Goal: Communication & Community: Participate in discussion

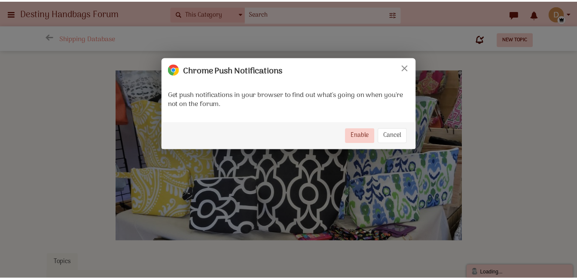
scroll to position [18, 0]
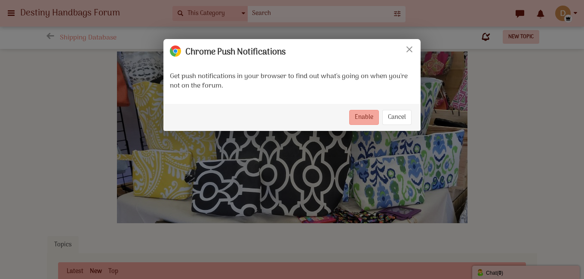
click at [349, 123] on button "Enable" at bounding box center [364, 117] width 30 height 15
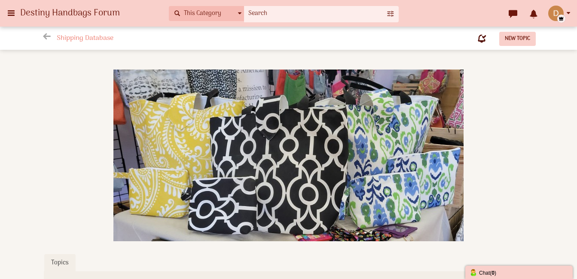
scroll to position [127, 0]
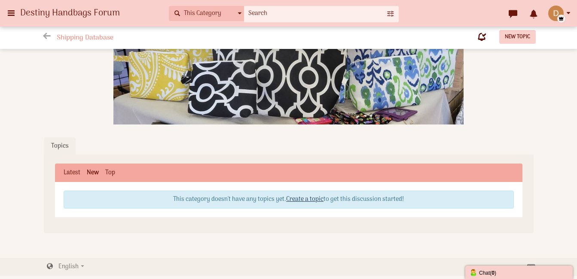
click at [306, 195] on link "Create a topic" at bounding box center [304, 200] width 37 height 10
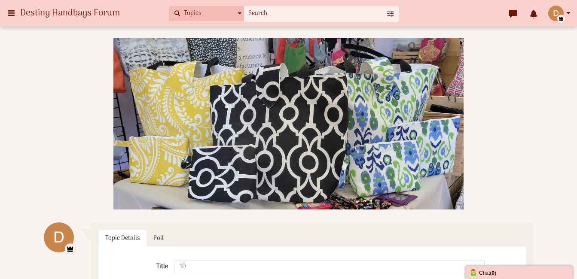
type input "1"
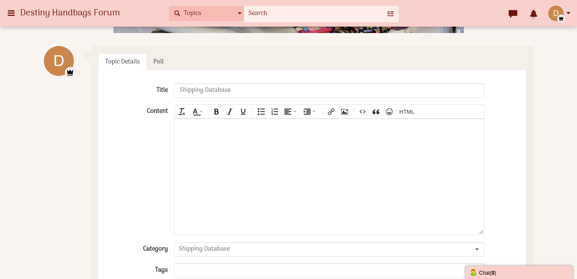
scroll to position [190, 0]
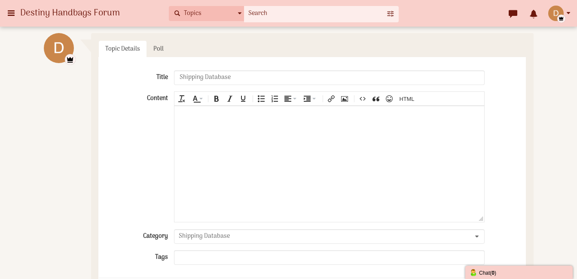
type input "Shipping Database"
click at [316, 144] on body at bounding box center [328, 164] width 309 height 116
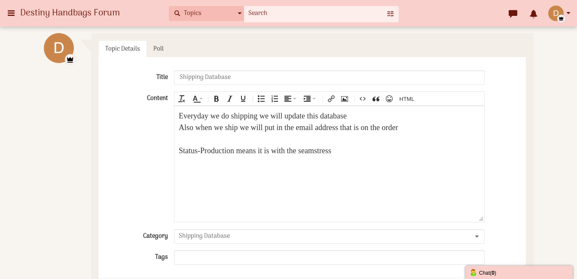
click at [371, 153] on div "Status-Production means it is with the seamstress" at bounding box center [329, 151] width 301 height 12
click at [202, 151] on div "Status-Production means it is with the seamstress" at bounding box center [329, 151] width 301 height 12
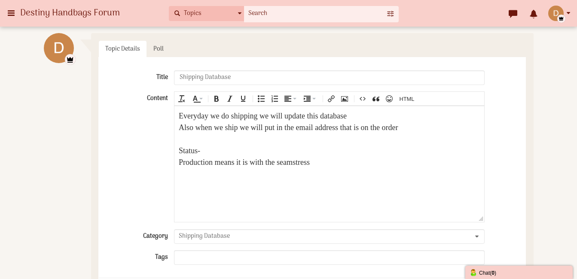
click at [336, 161] on div "Production means it is with the seamstress" at bounding box center [329, 162] width 301 height 12
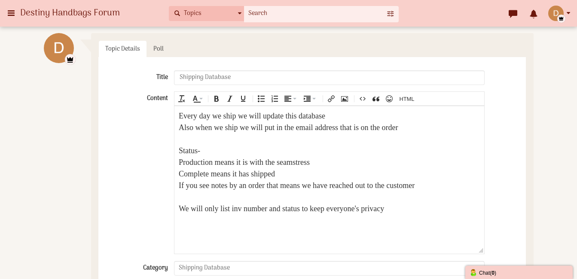
click at [195, 124] on div "Also when we ship we will put in the email address that is on the order" at bounding box center [329, 128] width 301 height 12
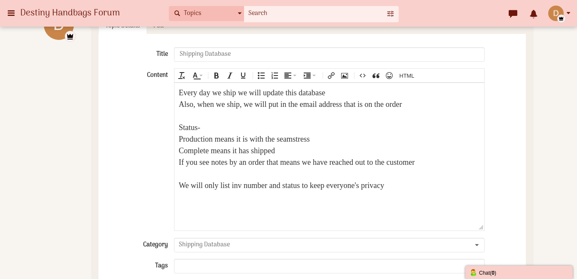
scroll to position [215, 0]
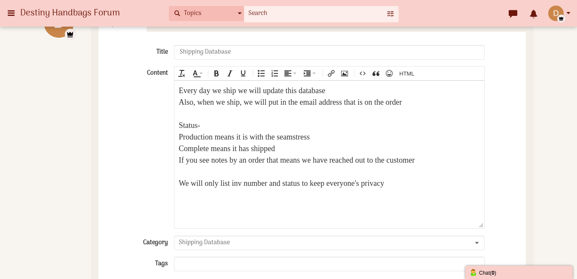
click at [445, 186] on div "We will only list inv number and status to keep everyone's privacy" at bounding box center [329, 183] width 301 height 12
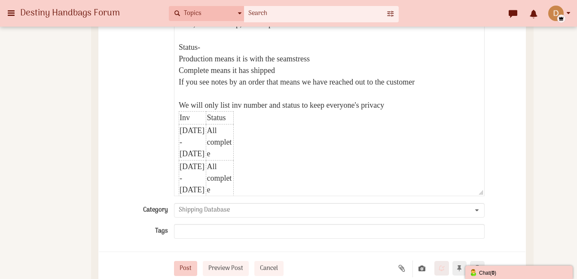
scroll to position [4707, 0]
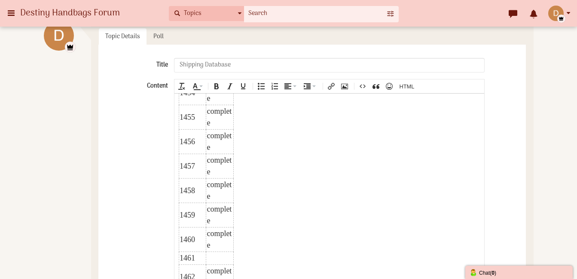
scroll to position [179, 0]
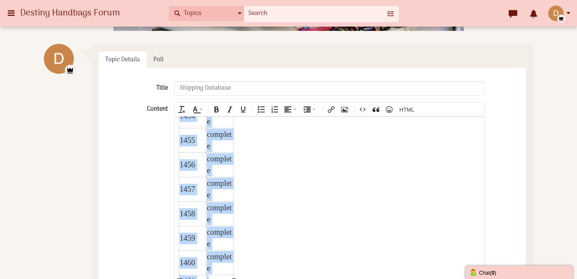
drag, startPoint x: 232, startPoint y: 136, endPoint x: 246, endPoint y: 136, distance: 14.2
drag, startPoint x: 232, startPoint y: 129, endPoint x: 237, endPoint y: 130, distance: 4.8
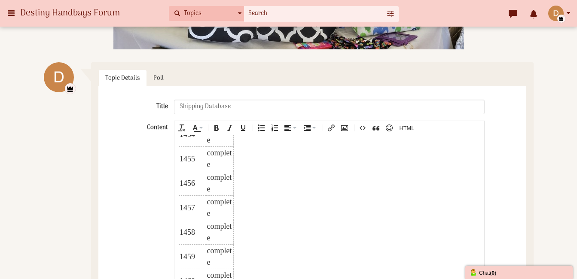
scroll to position [154, 0]
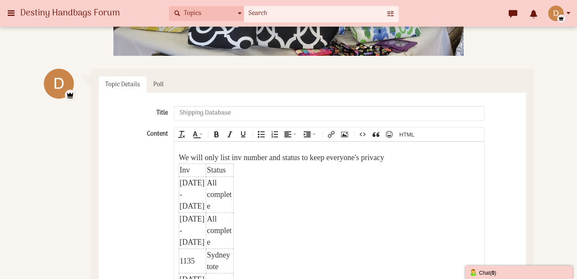
scroll to position [75, 0]
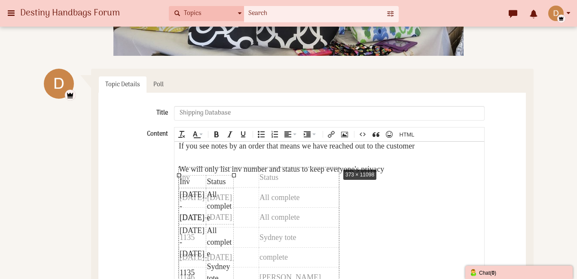
drag, startPoint x: 233, startPoint y: 173, endPoint x: 340, endPoint y: 165, distance: 106.4
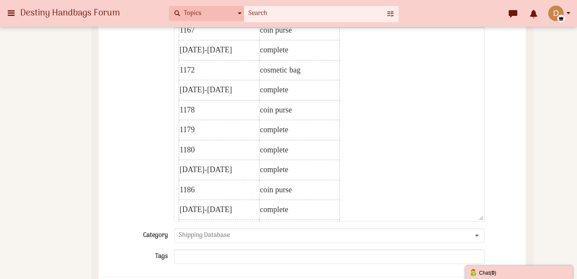
scroll to position [0, 0]
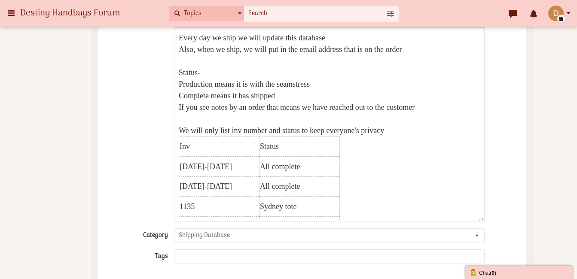
click at [461, 111] on div "If you see notes by an order that means we have reached out to the customer" at bounding box center [329, 107] width 301 height 12
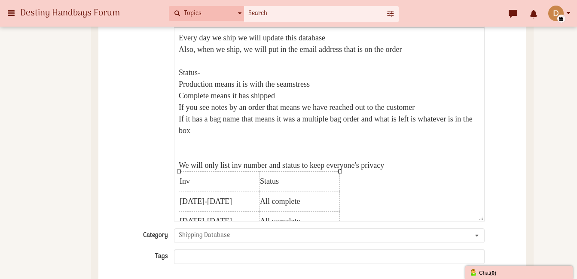
click at [183, 177] on td "Inv" at bounding box center [219, 181] width 80 height 20
drag, startPoint x: 177, startPoint y: 171, endPoint x: 251, endPoint y: 194, distance: 76.9
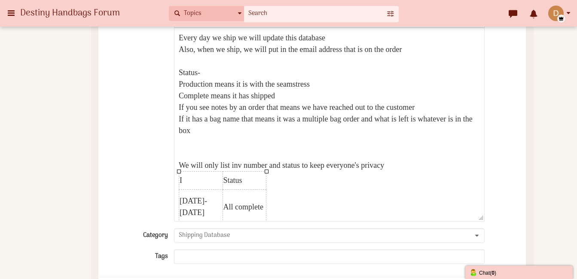
click at [182, 177] on td "I" at bounding box center [201, 180] width 44 height 18
click at [179, 178] on td "I" at bounding box center [201, 180] width 44 height 18
click at [180, 180] on td "I" at bounding box center [201, 180] width 44 height 18
click at [179, 180] on td "I" at bounding box center [201, 180] width 44 height 18
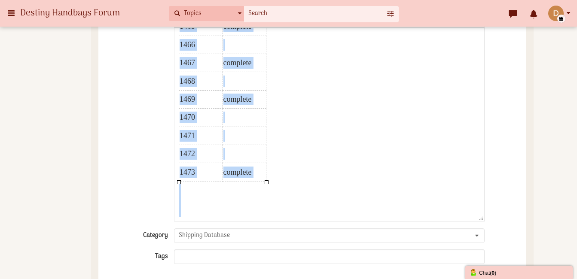
drag, startPoint x: 179, startPoint y: 180, endPoint x: 437, endPoint y: 296, distance: 282.8
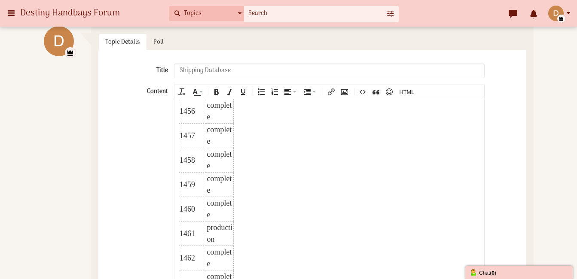
scroll to position [191, 0]
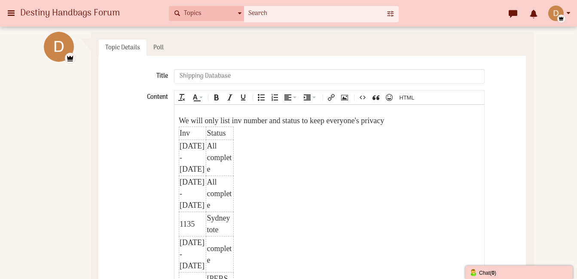
scroll to position [110, 0]
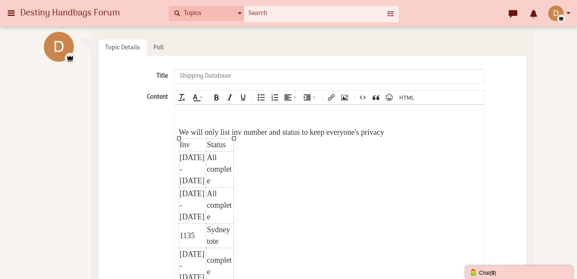
click at [231, 146] on td "Status" at bounding box center [220, 144] width 28 height 13
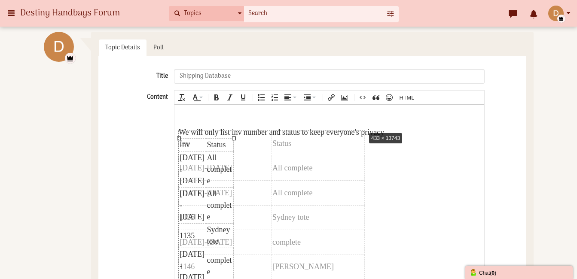
drag, startPoint x: 233, startPoint y: 138, endPoint x: 364, endPoint y: 131, distance: 131.3
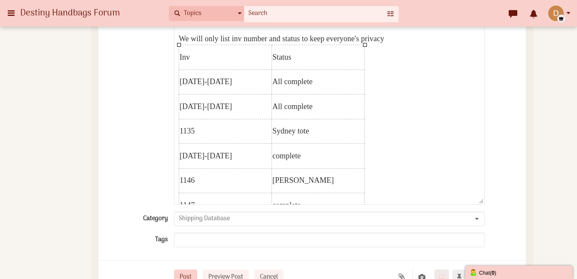
scroll to position [292, 0]
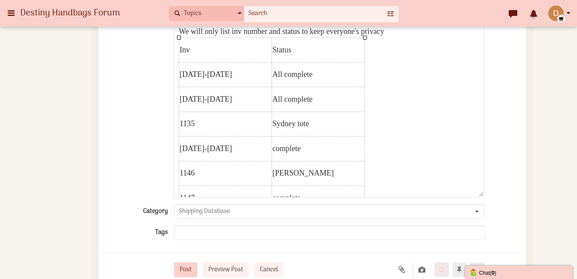
click at [333, 123] on td "Sydney tote" at bounding box center [318, 123] width 93 height 25
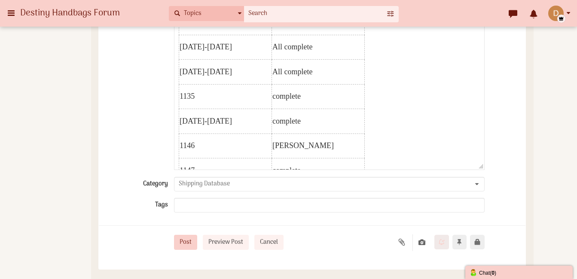
scroll to position [324, 0]
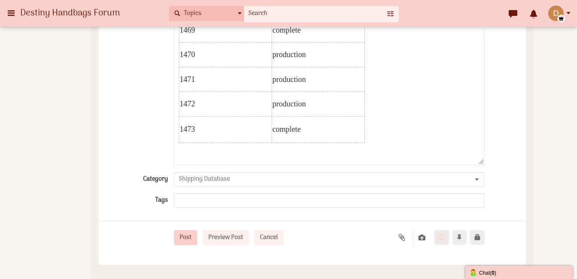
scroll to position [5890, 0]
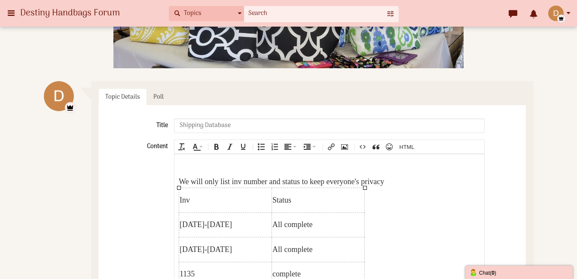
scroll to position [177, 0]
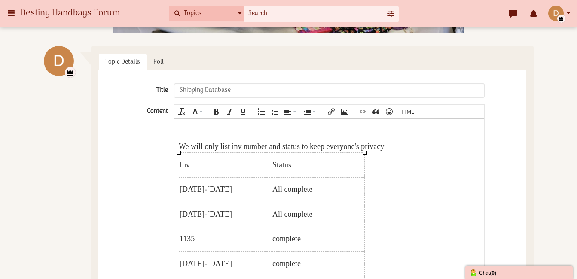
click at [426, 146] on div "We will only list inv number and status to keep everyone's privacy" at bounding box center [329, 147] width 301 height 12
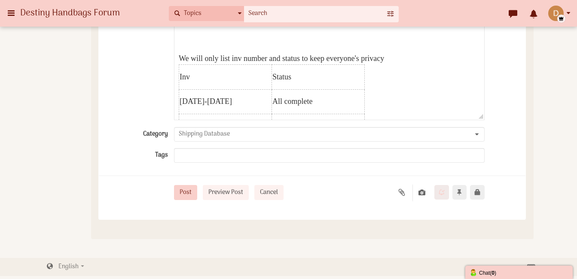
scroll to position [382, 0]
click at [246, 187] on button "Preview Post" at bounding box center [226, 192] width 46 height 15
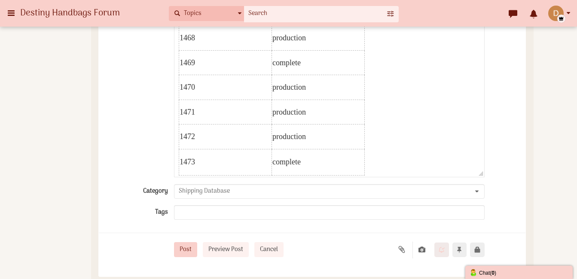
scroll to position [6470, 0]
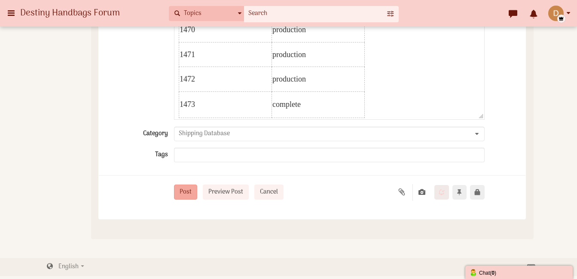
click at [186, 189] on button "Post" at bounding box center [185, 192] width 23 height 15
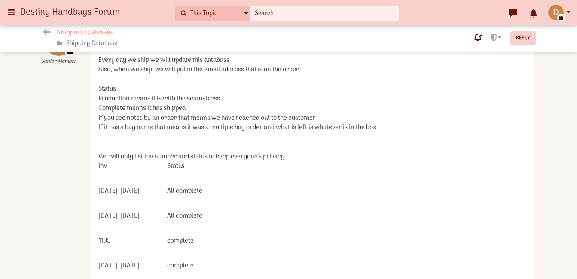
scroll to position [223, 0]
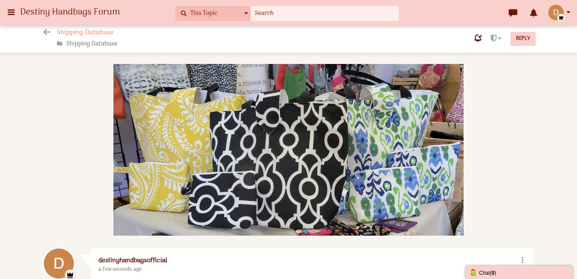
click at [28, 12] on span "Destiny Handbags Forum" at bounding box center [73, 12] width 106 height 15
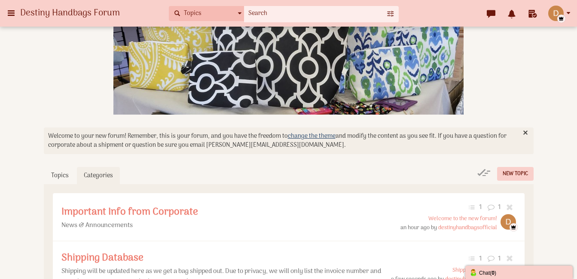
scroll to position [96, 0]
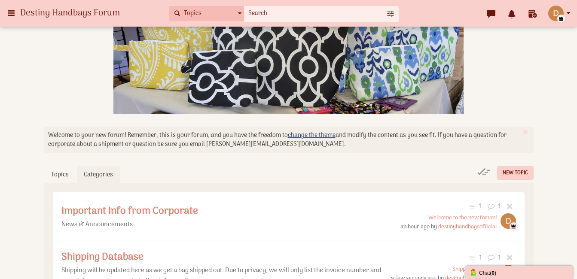
click at [524, 133] on button "button" at bounding box center [525, 131] width 9 height 9
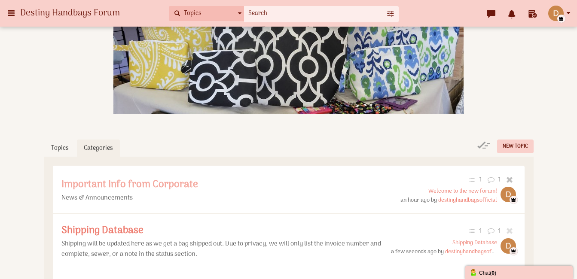
click at [166, 189] on span "Important Info from Corporate" at bounding box center [129, 185] width 137 height 16
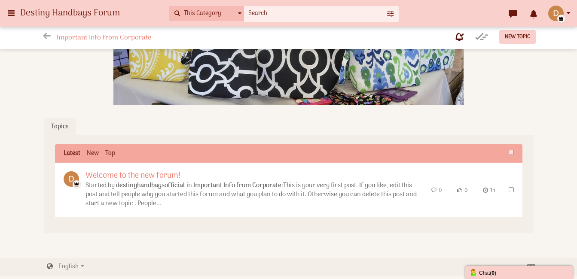
scroll to position [149, 0]
click at [180, 182] on link "Welcome to the new forum!" at bounding box center [133, 176] width 95 height 12
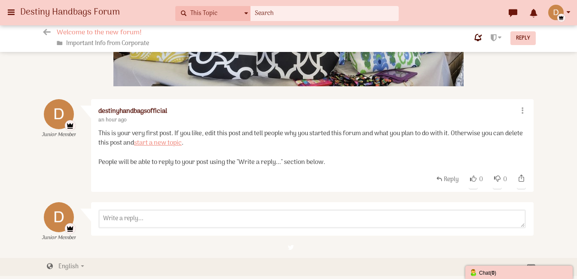
scroll to position [170, 0]
click at [521, 107] on icon at bounding box center [522, 110] width 8 height 7
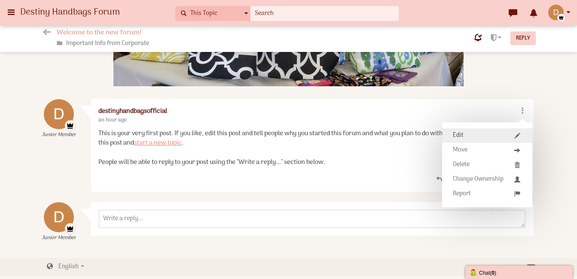
click at [457, 128] on link "Edit" at bounding box center [487, 135] width 90 height 15
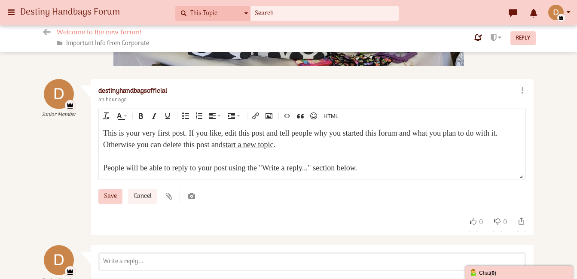
scroll to position [0, 0]
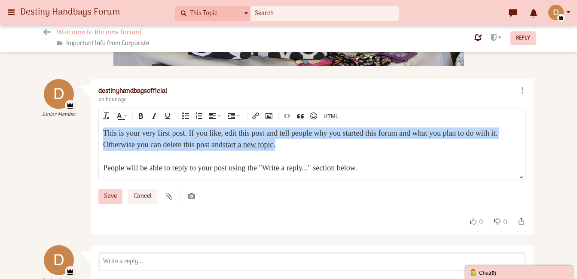
drag, startPoint x: 340, startPoint y: 144, endPoint x: 195, endPoint y: 260, distance: 186.2
click at [99, 133] on html "This is your very first post. If you like, edit this post and tell people why y…" at bounding box center [312, 151] width 427 height 56
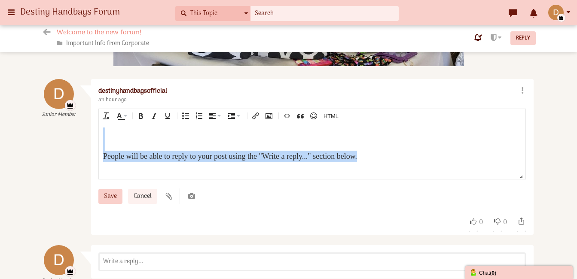
drag, startPoint x: 391, startPoint y: 157, endPoint x: 177, endPoint y: 273, distance: 243.7
click at [99, 146] on html "People will be able to reply to your post using the "Write a reply..." section …" at bounding box center [312, 151] width 427 height 56
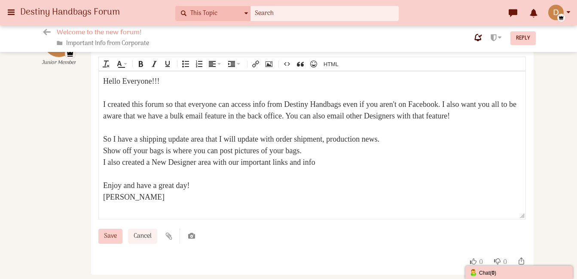
scroll to position [261, 0]
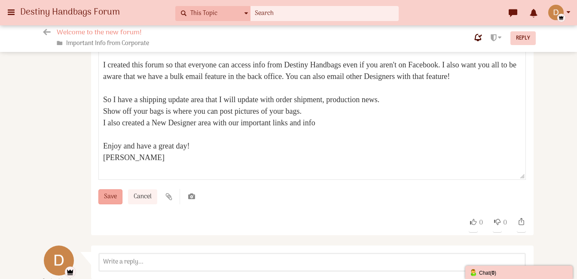
click at [113, 202] on input "Save" at bounding box center [110, 197] width 24 height 15
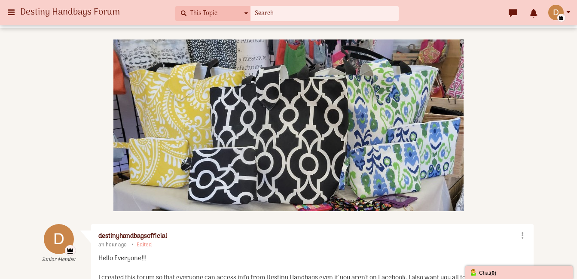
scroll to position [0, 0]
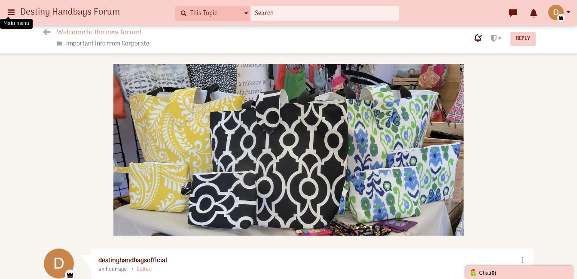
click at [15, 12] on icon at bounding box center [10, 11] width 9 height 15
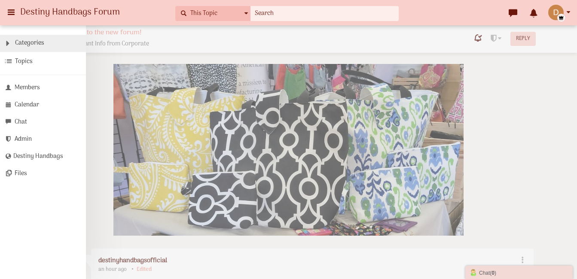
click at [39, 47] on span "Categories" at bounding box center [29, 43] width 29 height 10
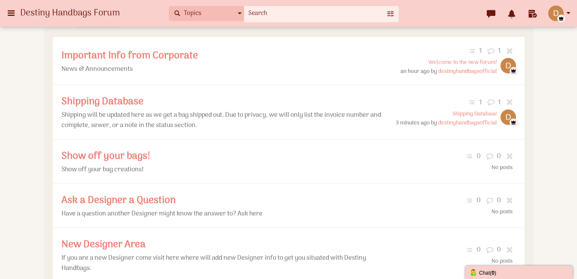
scroll to position [166, 0]
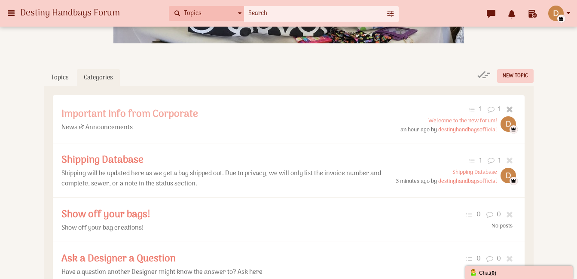
click at [162, 118] on span "Important Info from Corporate" at bounding box center [129, 114] width 137 height 16
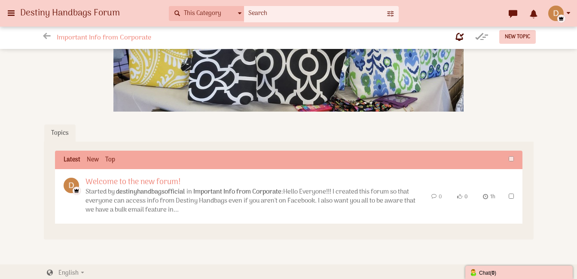
scroll to position [143, 0]
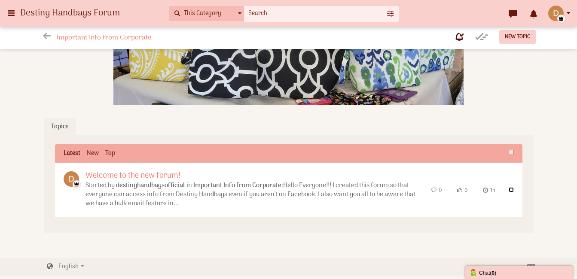
click at [512, 191] on input "checkbox" at bounding box center [511, 189] width 5 height 5
checkbox input "true"
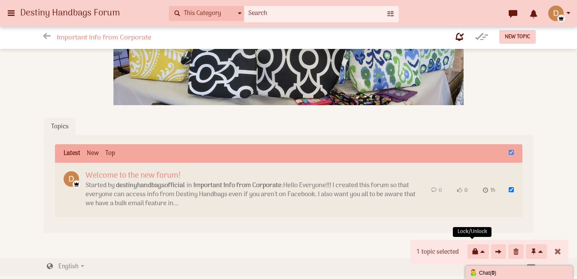
click at [478, 251] on icon at bounding box center [475, 252] width 9 height 9
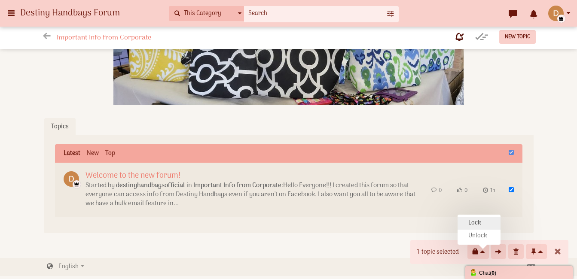
click at [477, 217] on link "Lock" at bounding box center [479, 223] width 43 height 13
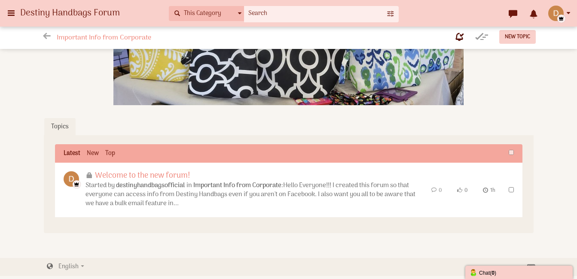
scroll to position [150, 0]
click at [97, 150] on link "New" at bounding box center [93, 154] width 12 height 9
click at [99, 150] on link "New" at bounding box center [93, 154] width 12 height 9
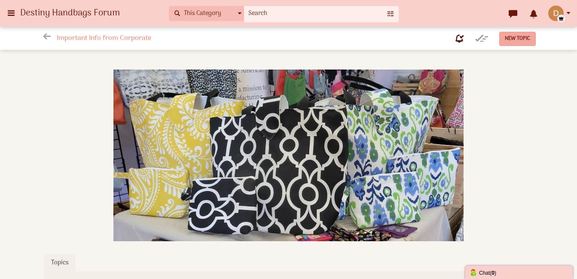
click at [509, 39] on span "New Topic" at bounding box center [517, 38] width 25 height 9
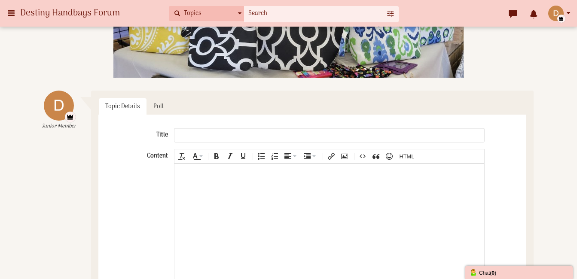
scroll to position [140, 0]
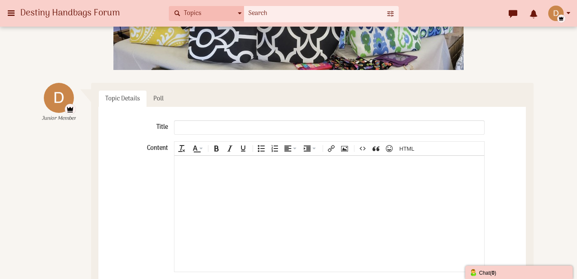
click at [344, 133] on input "text" at bounding box center [329, 127] width 310 height 15
type input "10/13 Update/News"
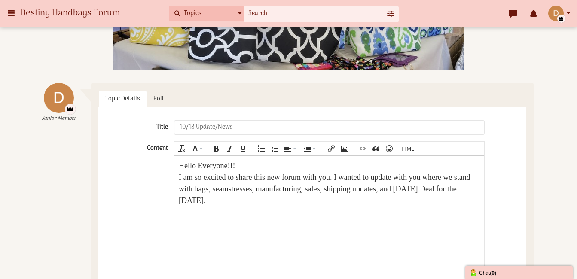
click at [262, 171] on div "I am so excited to share this new forum with you. I wanted to update with you w…" at bounding box center [329, 188] width 301 height 35
click at [251, 168] on div "Hello Everyone!!!" at bounding box center [329, 166] width 301 height 12
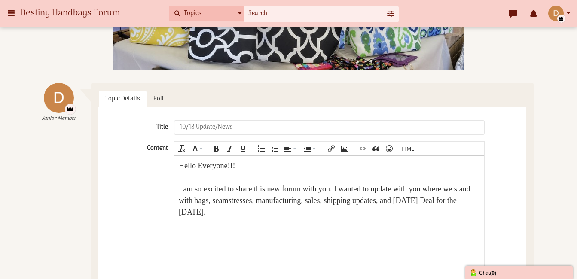
click at [350, 210] on div "I am so excited to share this new forum with you. I wanted to update with you w…" at bounding box center [329, 200] width 301 height 35
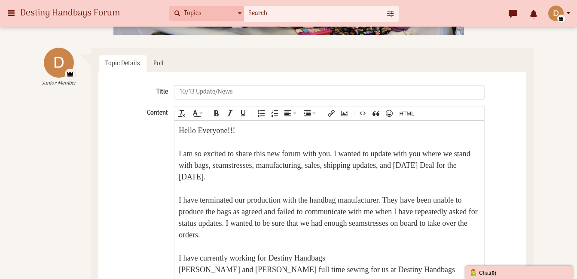
scroll to position [187, 0]
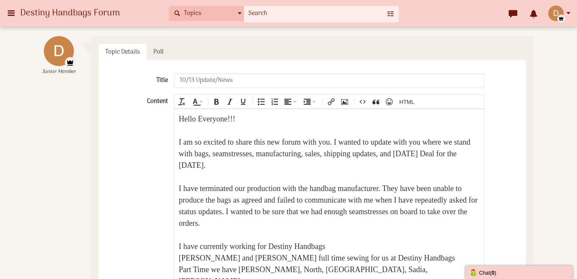
click at [227, 259] on div "[PERSON_NAME] and [PERSON_NAME] full time sewing for us at Destiny Handbags" at bounding box center [329, 258] width 301 height 12
click at [372, 269] on div "Part Time we have [PERSON_NAME], North, [GEOGRAPHIC_DATA], Sadia, [PERSON_NAME]" at bounding box center [329, 275] width 301 height 23
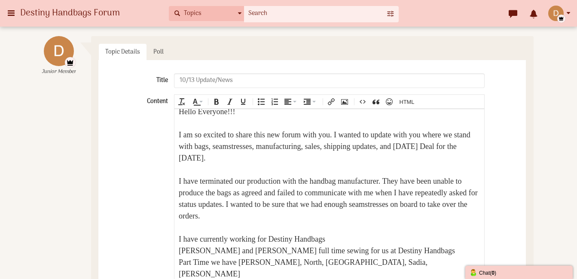
scroll to position [19, 0]
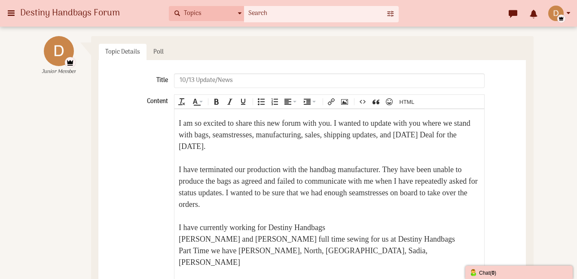
click at [373, 249] on div "Part Time we have [PERSON_NAME], North, [GEOGRAPHIC_DATA], Sadia, [PERSON_NAME]" at bounding box center [329, 256] width 301 height 23
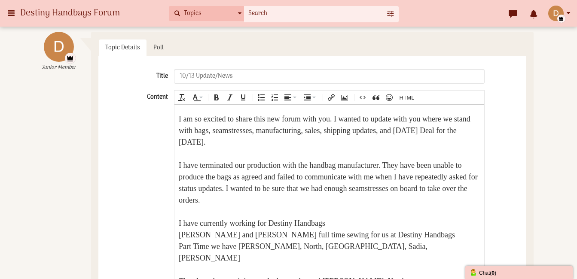
click at [365, 248] on div "Part Time we have [PERSON_NAME], North, [GEOGRAPHIC_DATA], Sadia, [PERSON_NAME]" at bounding box center [329, 252] width 301 height 23
click at [192, 235] on div "[PERSON_NAME] and [PERSON_NAME] full time sewing for us at Destiny Handbags" at bounding box center [329, 235] width 301 height 12
click at [401, 275] on div "They have been training on the bag styles and [PERSON_NAME], North," at bounding box center [329, 281] width 301 height 12
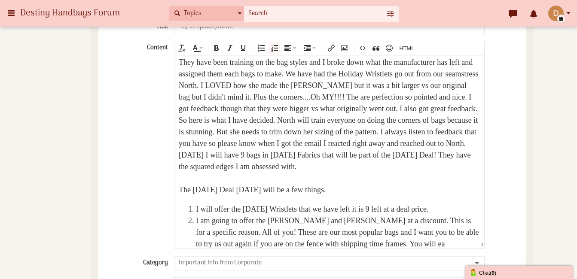
scroll to position [200, 0]
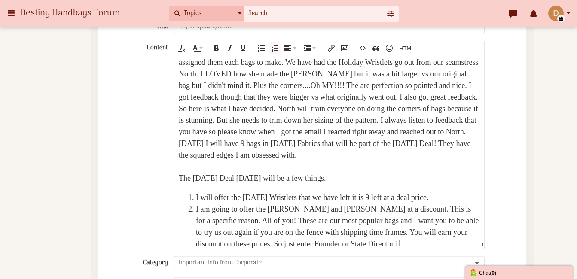
click at [456, 245] on li "I am going to offer the Patricia and Deborah at a discount. This is for a speci…" at bounding box center [338, 226] width 284 height 46
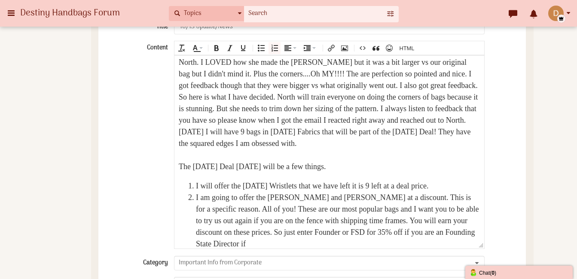
click at [397, 233] on li "I am going to offer the Patricia and Deborah at a discount. This is for a speci…" at bounding box center [338, 221] width 284 height 58
click at [372, 248] on li "I am going to offer the Patricia and Deborah at a discount. This is for a speci…" at bounding box center [338, 221] width 284 height 58
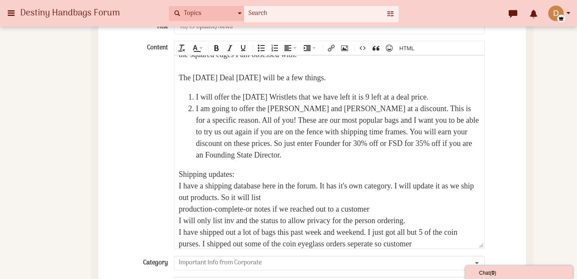
scroll to position [312, 0]
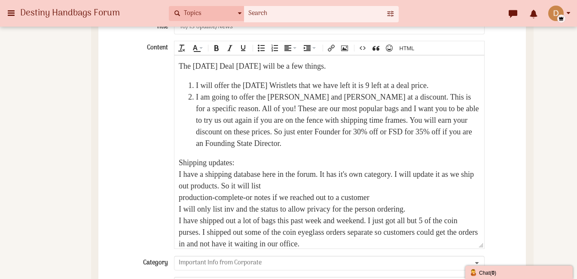
click at [439, 243] on div "I have shipped out a lot of bags this past week and weekend. I just got all but…" at bounding box center [329, 232] width 301 height 35
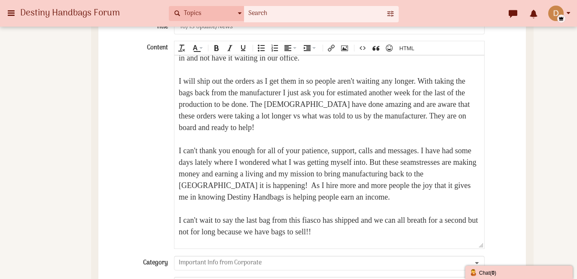
scroll to position [510, 0]
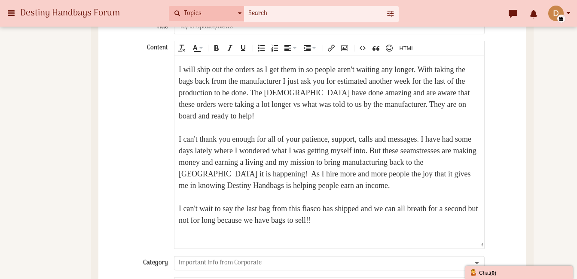
click at [379, 118] on div "I will ship out the orders as I get them in so people aren't waiting any longer…" at bounding box center [329, 93] width 301 height 58
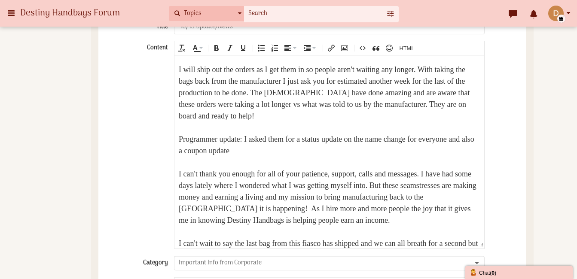
click at [311, 150] on div "Programmer update: I asked them for a status update on the name change for ever…" at bounding box center [329, 144] width 301 height 23
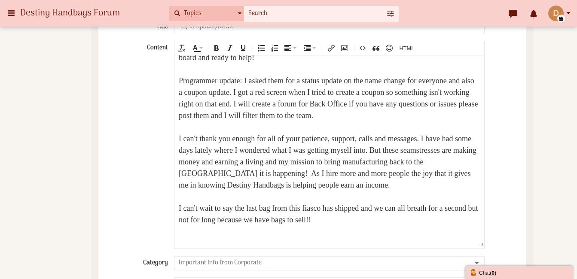
scroll to position [628, 0]
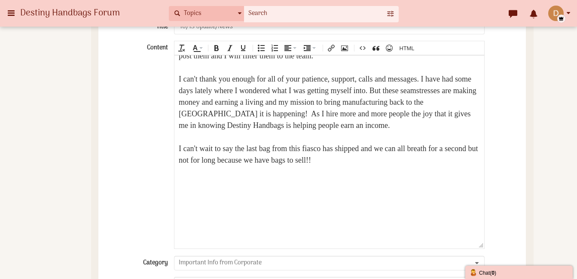
click at [385, 166] on div "I can't wait to say the last bag from this fiasco has shipped and we can all br…" at bounding box center [329, 154] width 301 height 23
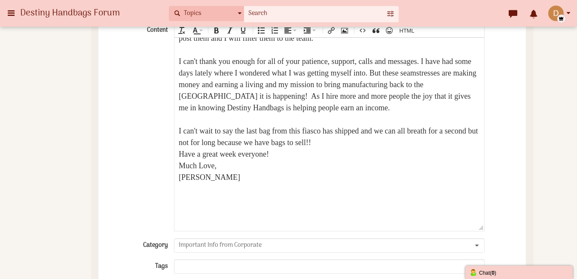
scroll to position [361, 0]
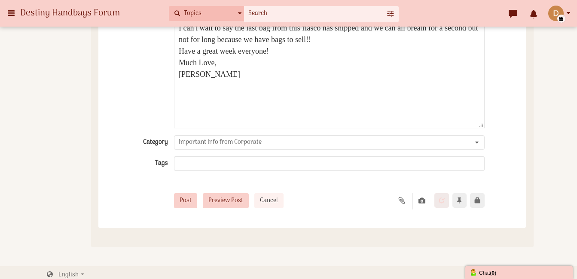
click at [245, 208] on button "Preview Post" at bounding box center [226, 200] width 46 height 15
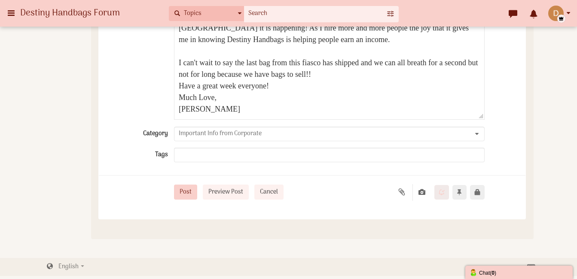
scroll to position [1075, 0]
click at [191, 185] on button "Post" at bounding box center [185, 192] width 23 height 15
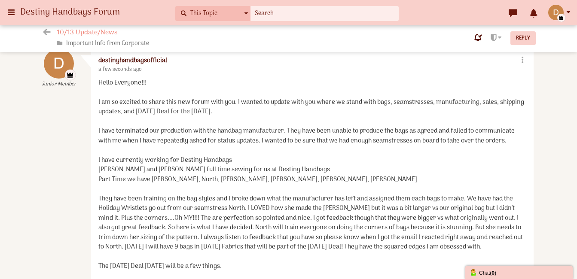
scroll to position [187, 0]
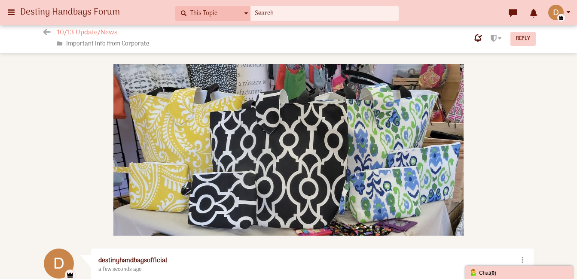
click at [34, 10] on span "Destiny Handbags Forum" at bounding box center [73, 12] width 106 height 15
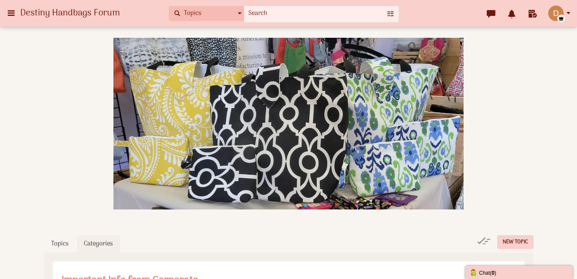
click at [12, 11] on icon at bounding box center [10, 12] width 9 height 15
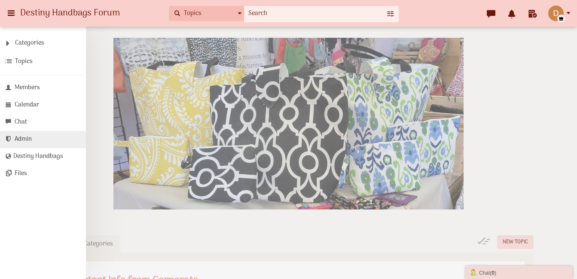
click at [24, 144] on span "Admin" at bounding box center [23, 140] width 17 height 10
click at [505, 98] on div "Categories All Categories Categories Important Info from Corporate Shipping Dat…" at bounding box center [288, 139] width 577 height 279
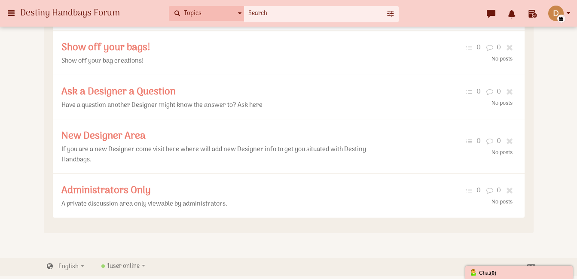
scroll to position [352, 0]
click at [107, 137] on span "New Designer Area" at bounding box center [103, 136] width 84 height 16
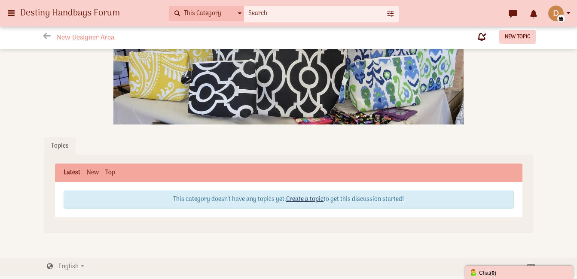
scroll to position [127, 0]
click at [305, 195] on link "Create a topic" at bounding box center [304, 200] width 37 height 10
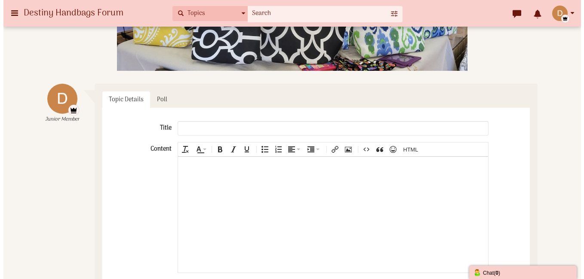
scroll to position [140, 0]
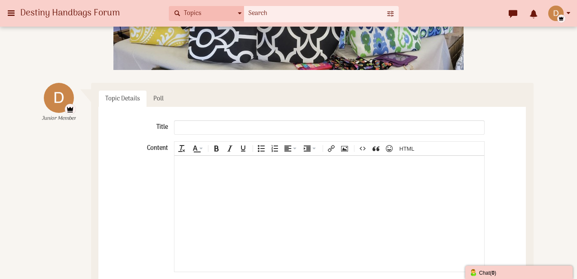
click at [346, 133] on input "text" at bounding box center [329, 127] width 310 height 15
type input "All the Links and Details you need to get started as a Designer!"
click at [291, 184] on body at bounding box center [328, 214] width 309 height 116
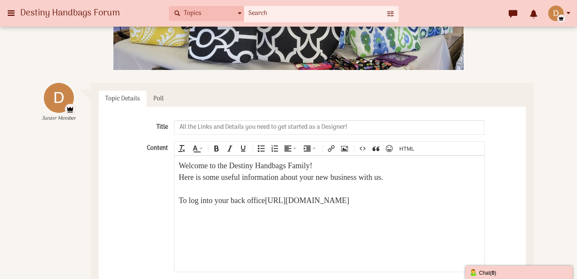
drag, startPoint x: 277, startPoint y: 201, endPoint x: 457, endPoint y: 199, distance: 180.1
click at [457, 199] on div "To log into your back office https://backoffice.destinyhandbags.com/user/login" at bounding box center [329, 201] width 301 height 12
click at [330, 152] on icon "Insert Link (Ctrl+K)" at bounding box center [331, 148] width 7 height 7
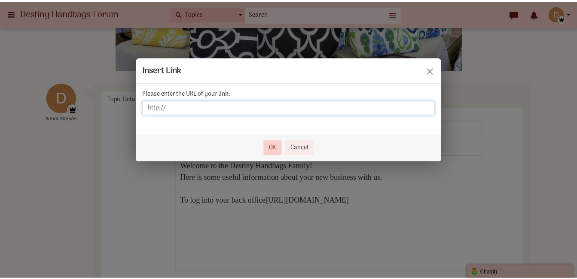
scroll to position [158, 0]
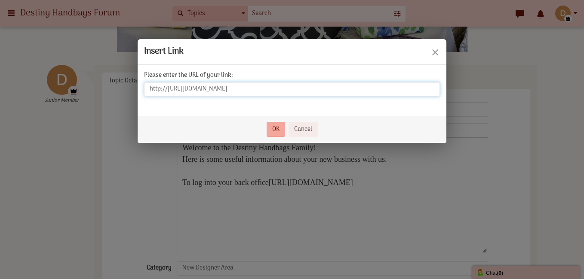
type input "http://https://backoffice.destinyhandbags.com/user/login"
click at [269, 134] on button "OK" at bounding box center [275, 129] width 18 height 15
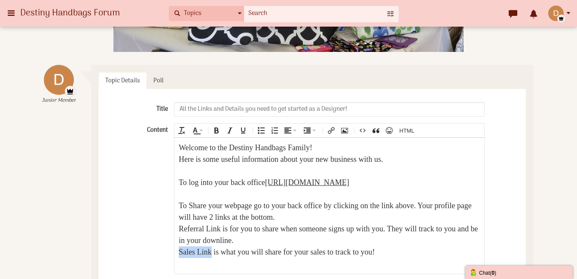
drag, startPoint x: 212, startPoint y: 252, endPoint x: 179, endPoint y: 249, distance: 33.2
click at [179, 249] on div "Sales Link is what you will share for your sales to track to you!" at bounding box center [329, 252] width 301 height 12
click at [245, 130] on button "Underline" at bounding box center [243, 131] width 12 height 12
drag, startPoint x: 222, startPoint y: 230, endPoint x: 180, endPoint y: 228, distance: 41.7
click at [180, 228] on div "Referral Link is for you to share when someone signs up with you. They will tra…" at bounding box center [329, 234] width 301 height 23
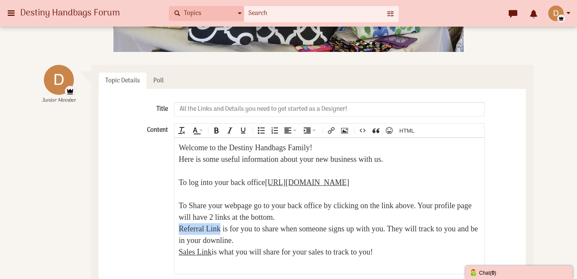
click at [245, 134] on icon "Underline" at bounding box center [243, 130] width 7 height 7
click at [342, 215] on div "To Share your webpage go to your back office by clicking on the link above. You…" at bounding box center [329, 211] width 301 height 23
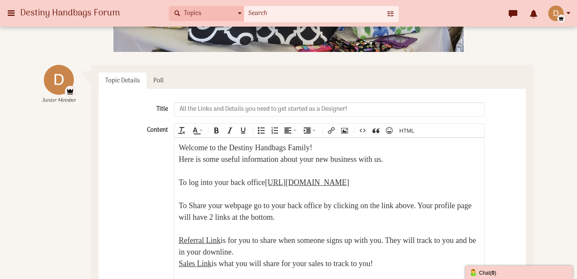
click at [408, 266] on div "Sales Link is what you will share for your sales to track to you!" at bounding box center [329, 264] width 301 height 12
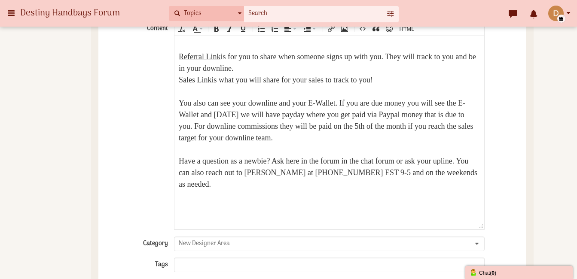
scroll to position [272, 0]
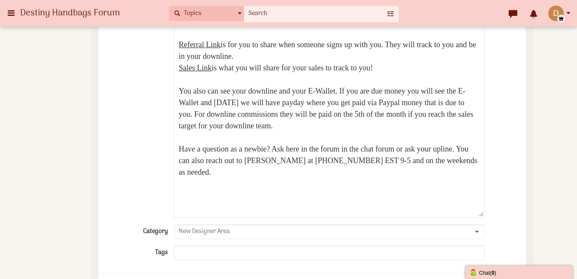
click at [332, 196] on div at bounding box center [329, 196] width 301 height 12
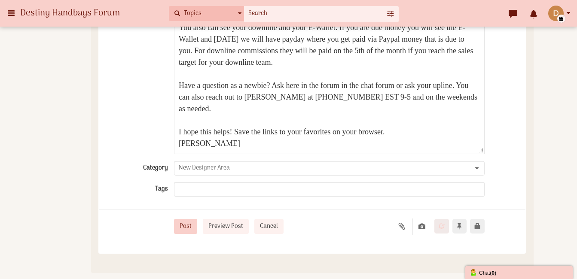
scroll to position [356, 0]
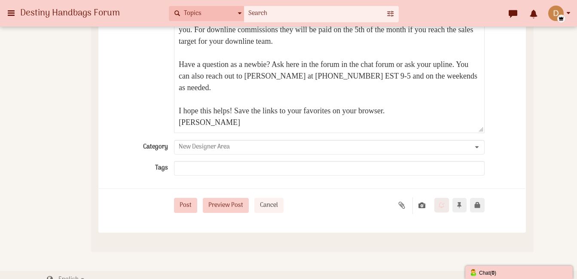
click at [228, 213] on button "Preview Post" at bounding box center [226, 205] width 46 height 15
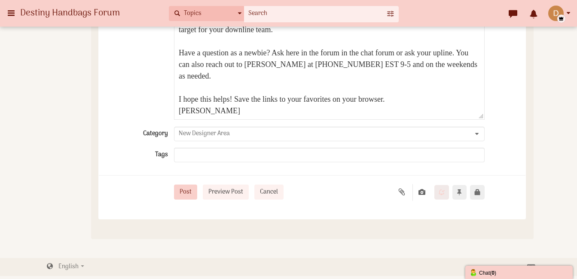
scroll to position [656, 0]
click at [193, 185] on button "Post" at bounding box center [185, 192] width 23 height 15
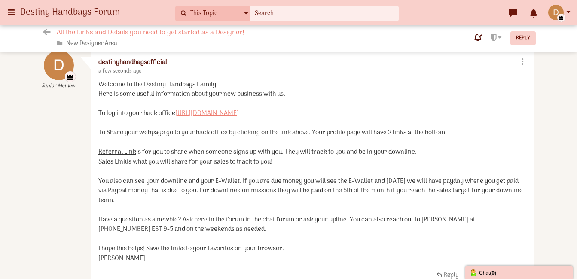
scroll to position [187, 0]
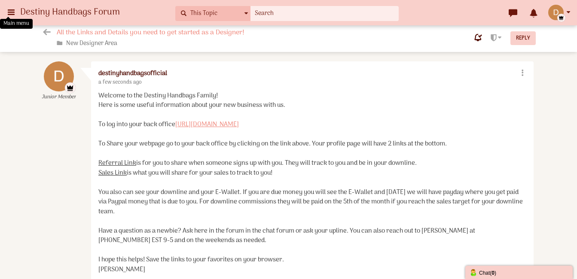
click at [12, 10] on icon at bounding box center [10, 11] width 9 height 15
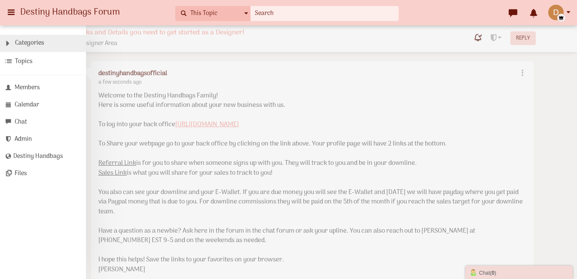
click at [35, 44] on span "Categories" at bounding box center [29, 43] width 29 height 10
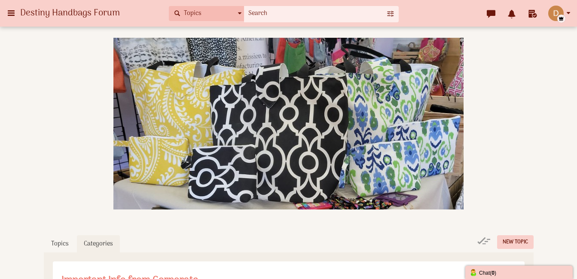
click at [505, 67] on div at bounding box center [288, 130] width 503 height 185
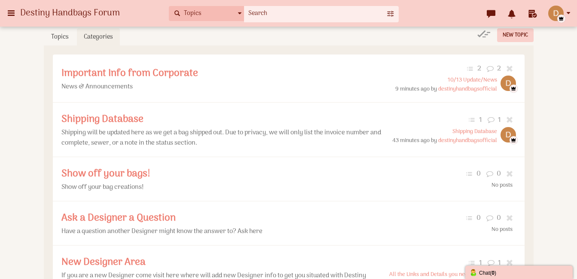
scroll to position [195, 0]
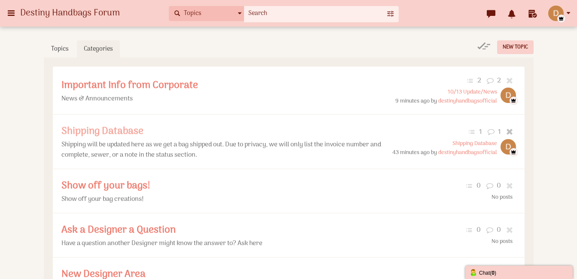
click at [116, 140] on span "Shipping Database" at bounding box center [102, 131] width 82 height 16
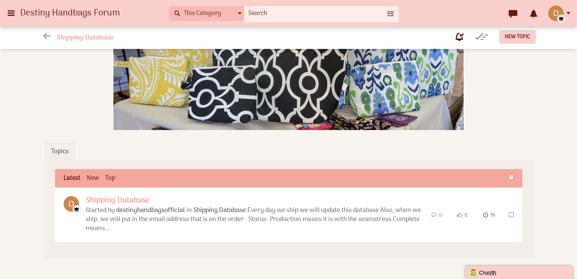
scroll to position [149, 0]
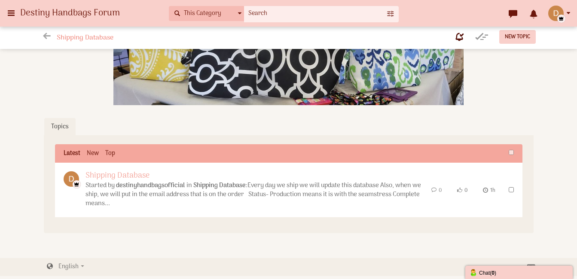
click at [150, 182] on link "Shipping Database" at bounding box center [118, 176] width 64 height 12
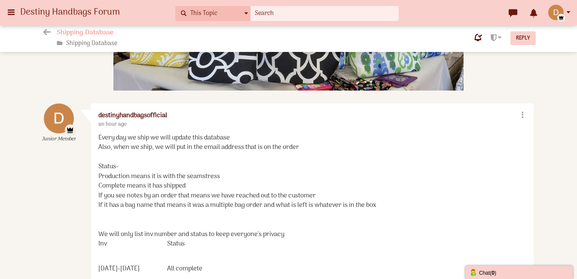
scroll to position [186, 0]
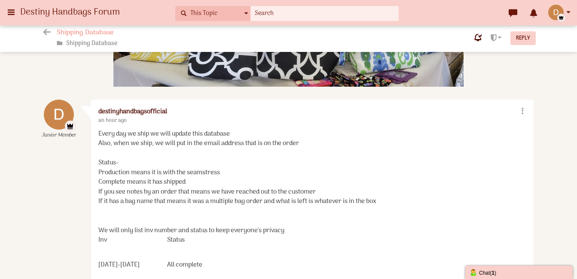
scroll to position [138, 0]
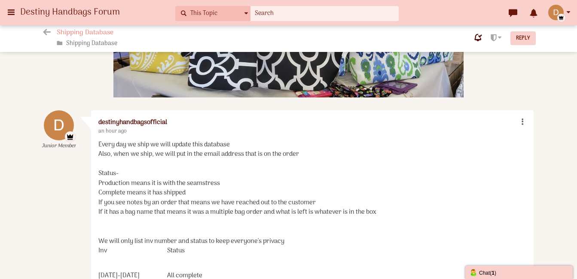
click at [524, 121] on icon at bounding box center [522, 121] width 8 height 7
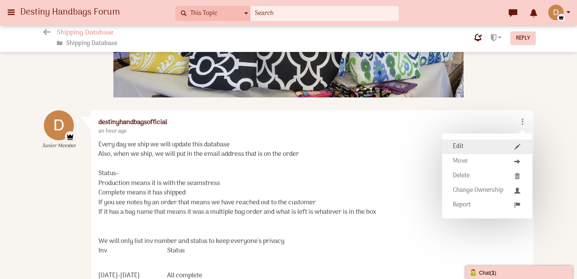
click at [474, 147] on link "Edit" at bounding box center [487, 147] width 90 height 15
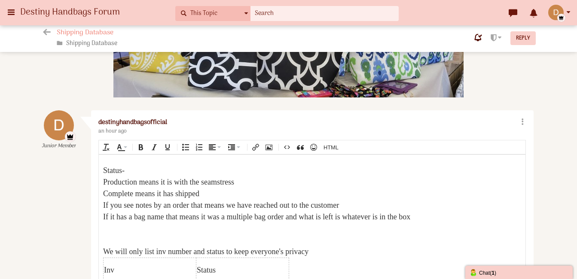
scroll to position [6, 0]
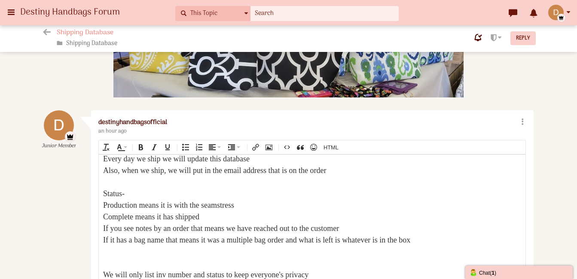
click at [380, 168] on div "Also, when we ship, we will put in the email address that is on the order" at bounding box center [312, 171] width 418 height 12
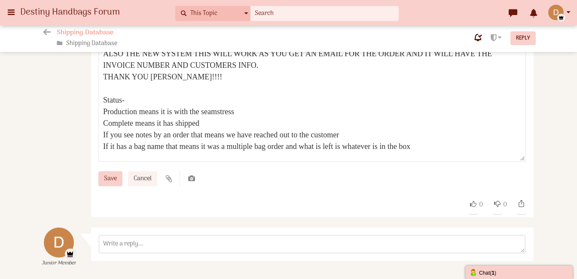
scroll to position [349, 0]
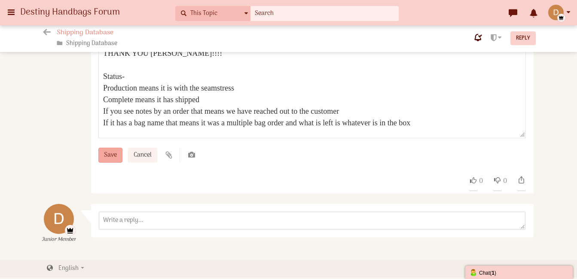
click at [116, 161] on input "Save" at bounding box center [110, 155] width 24 height 15
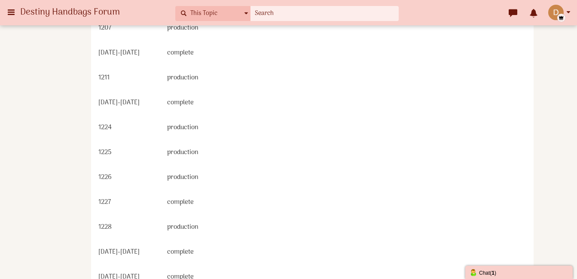
scroll to position [0, 0]
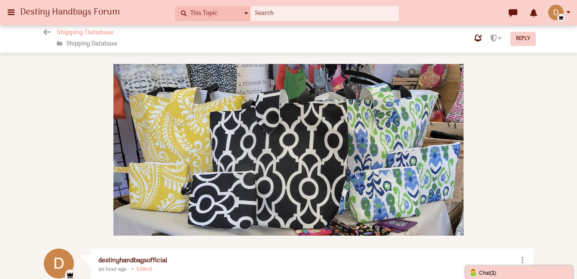
click at [22, 7] on span "Destiny Handbags Forum" at bounding box center [73, 12] width 106 height 15
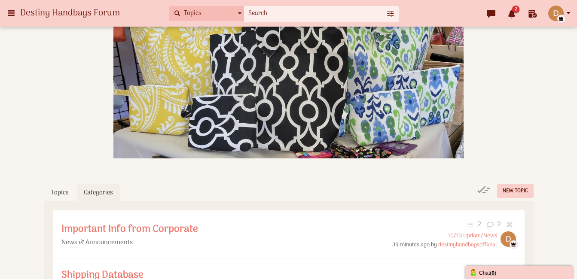
scroll to position [61, 0]
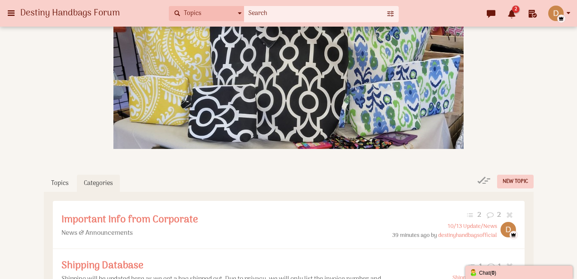
click at [514, 10] on span "2" at bounding box center [515, 9] width 7 height 7
click at [514, 9] on span "2" at bounding box center [515, 9] width 7 height 7
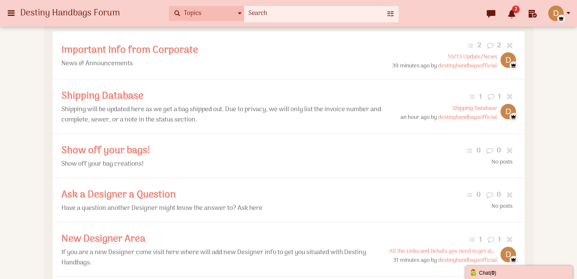
scroll to position [229, 0]
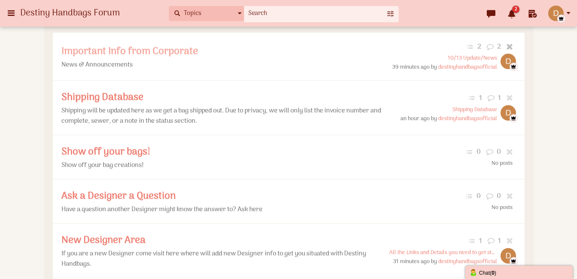
click at [175, 60] on span "Important Info from Corporate" at bounding box center [129, 51] width 137 height 16
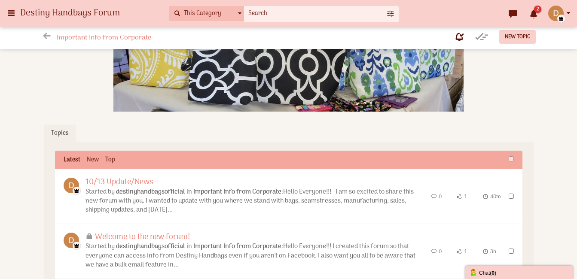
scroll to position [171, 0]
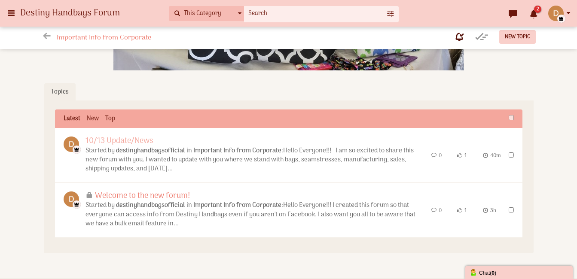
click at [153, 147] on link "10/13 Update/News" at bounding box center [119, 141] width 67 height 12
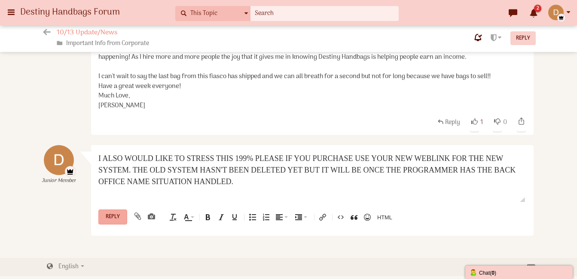
click at [118, 225] on input "Reply" at bounding box center [112, 217] width 29 height 15
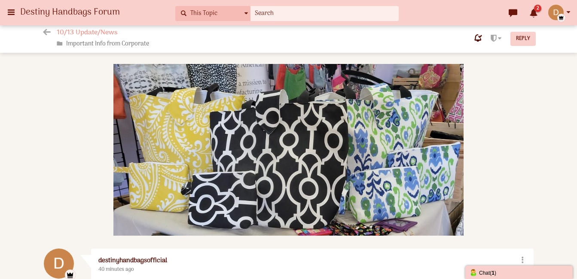
click at [534, 9] on span "2" at bounding box center [537, 8] width 7 height 7
click at [9, 12] on icon at bounding box center [10, 11] width 9 height 15
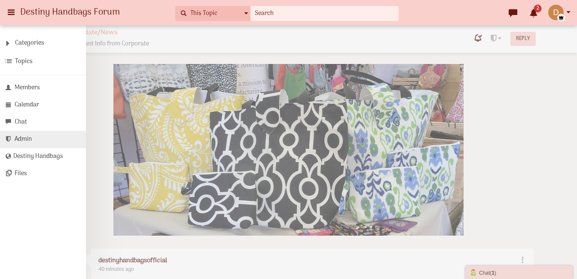
click at [31, 148] on link "Admin" at bounding box center [43, 139] width 86 height 17
